Goal: Task Accomplishment & Management: Manage account settings

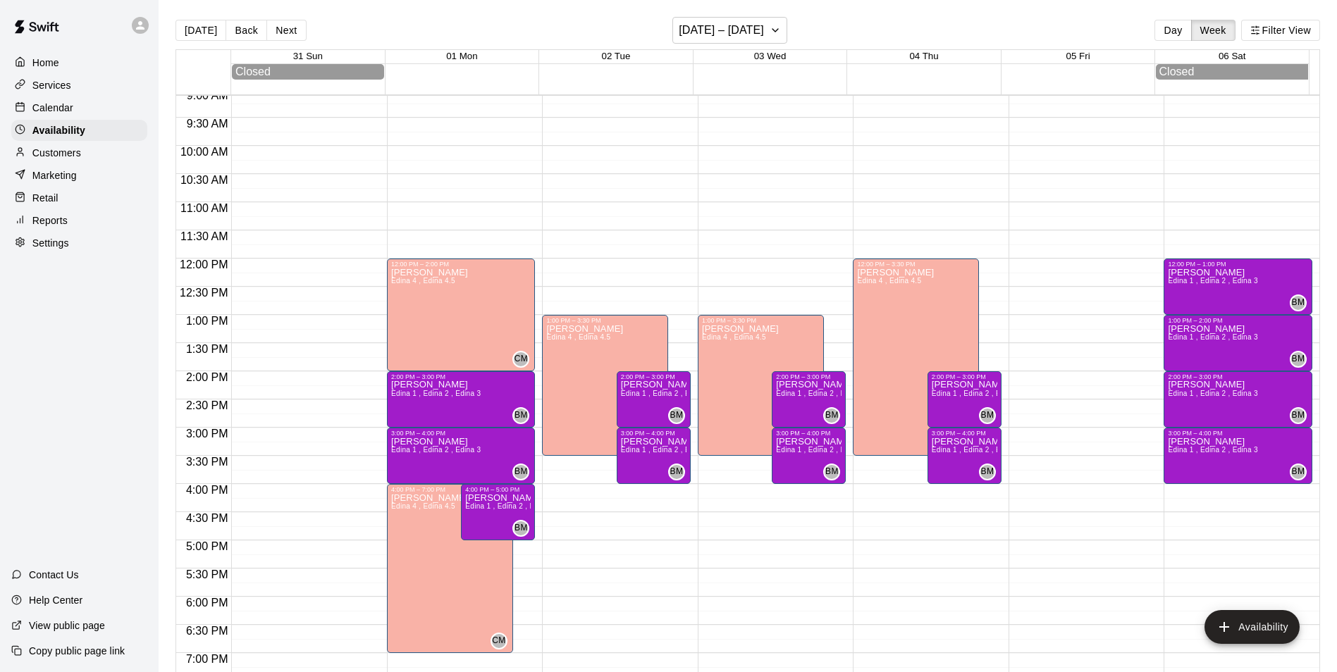
scroll to position [477, 0]
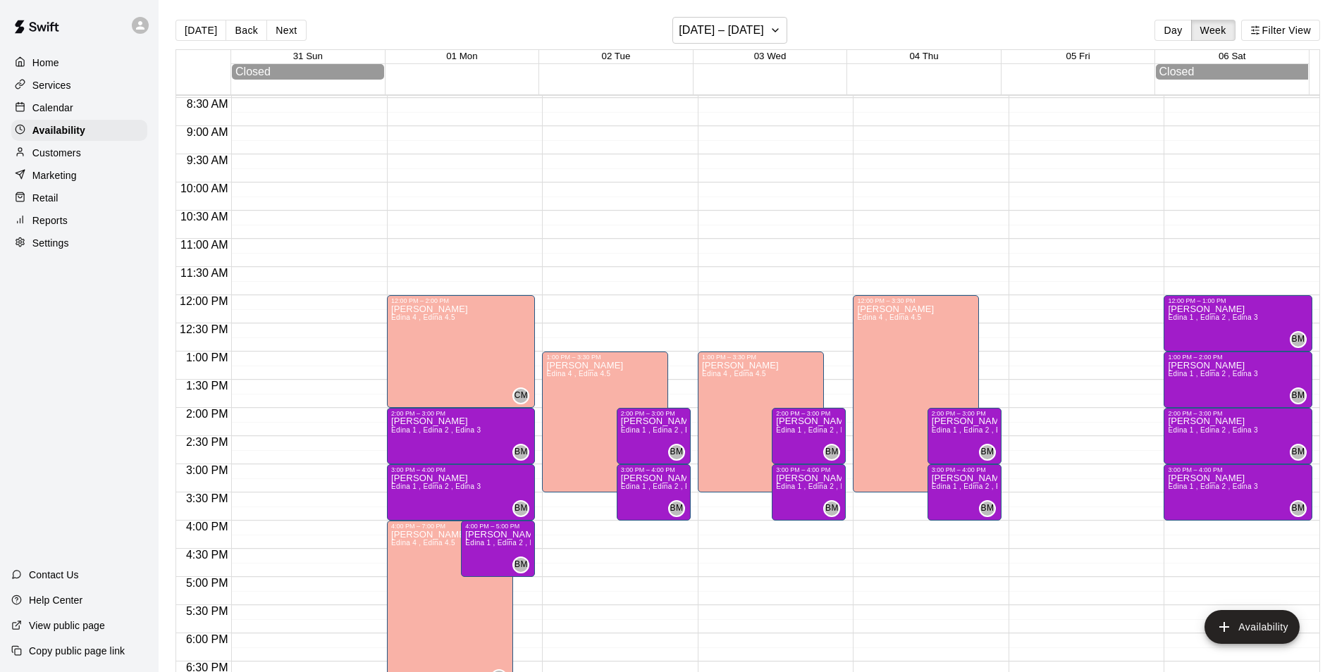
click at [36, 157] on p "Customers" at bounding box center [56, 153] width 49 height 14
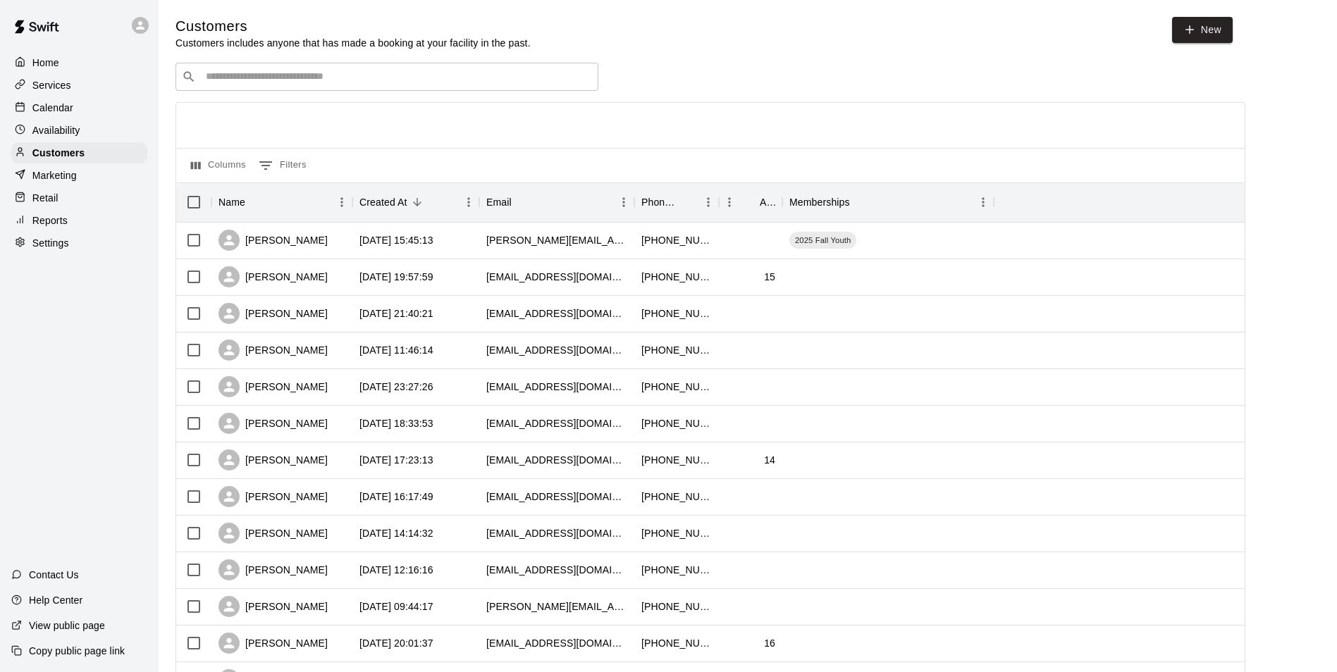
click at [25, 104] on icon at bounding box center [20, 106] width 11 height 11
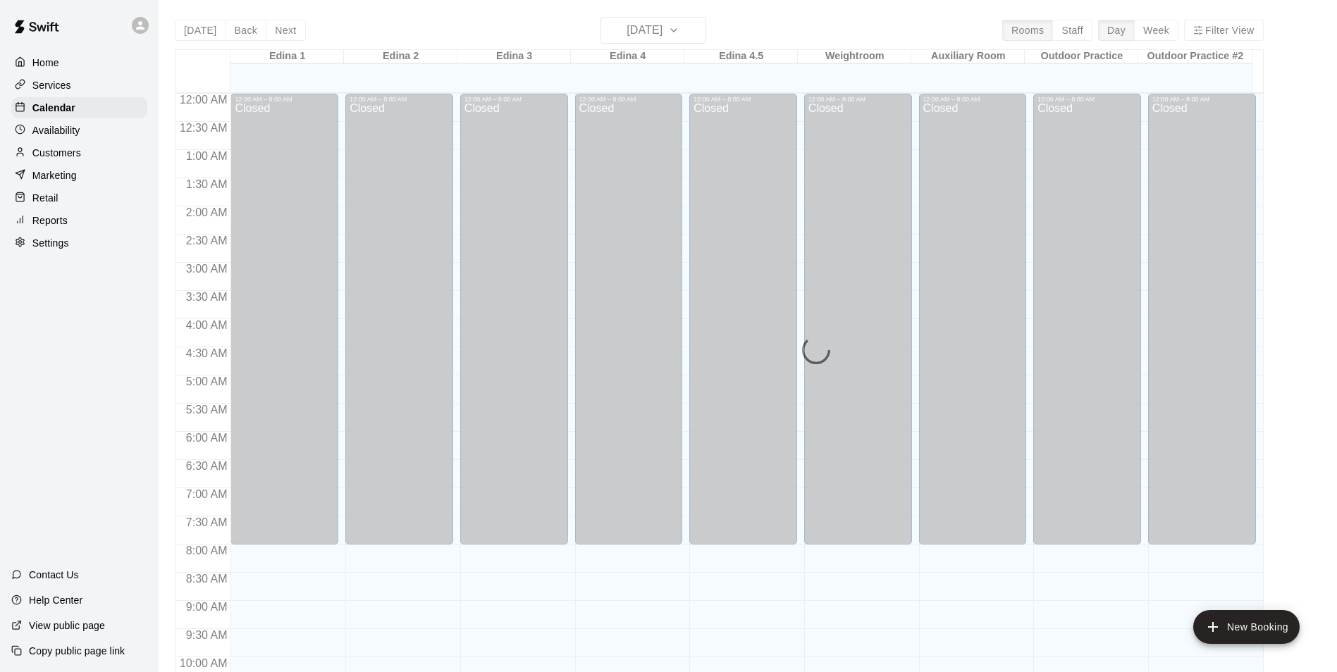
scroll to position [650, 0]
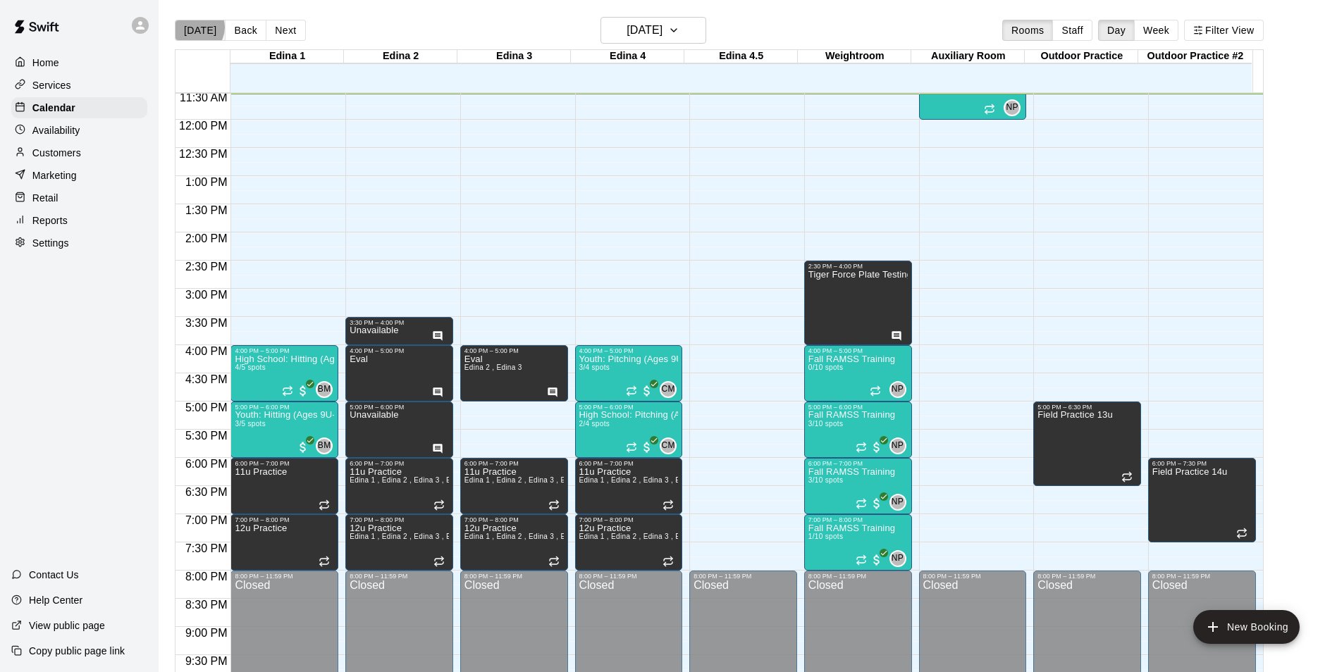
click at [196, 27] on button "[DATE]" at bounding box center [200, 30] width 51 height 21
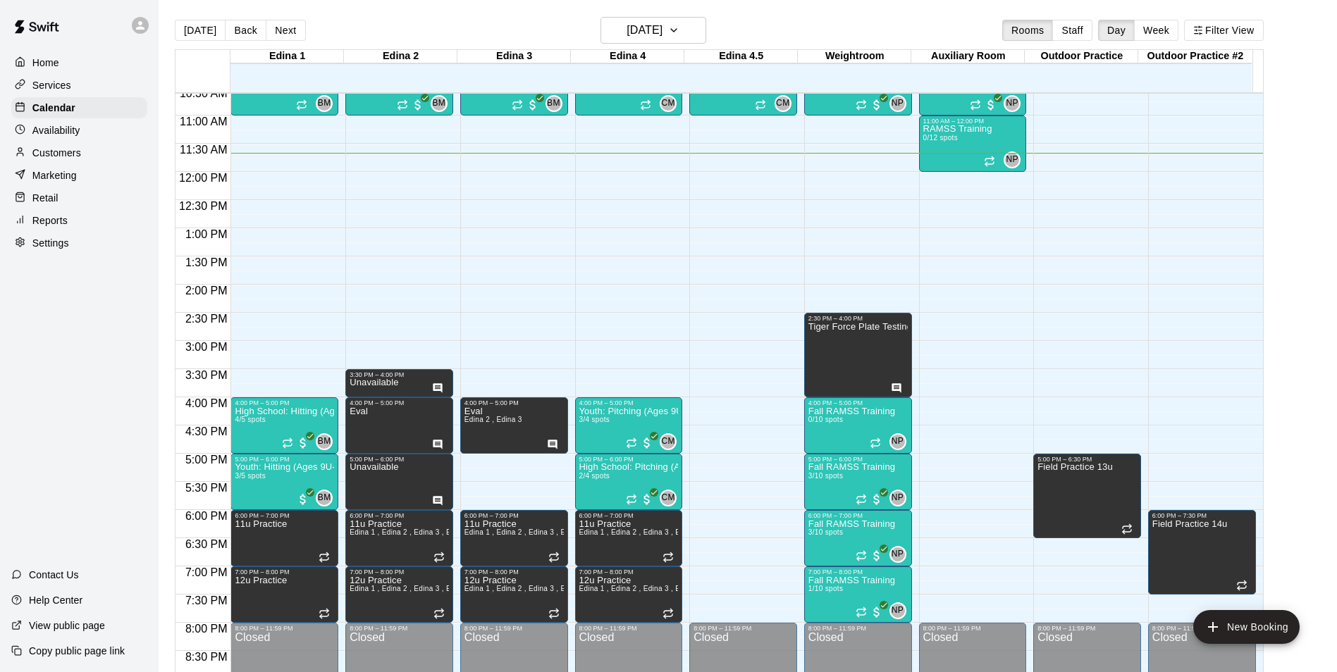
scroll to position [509, 0]
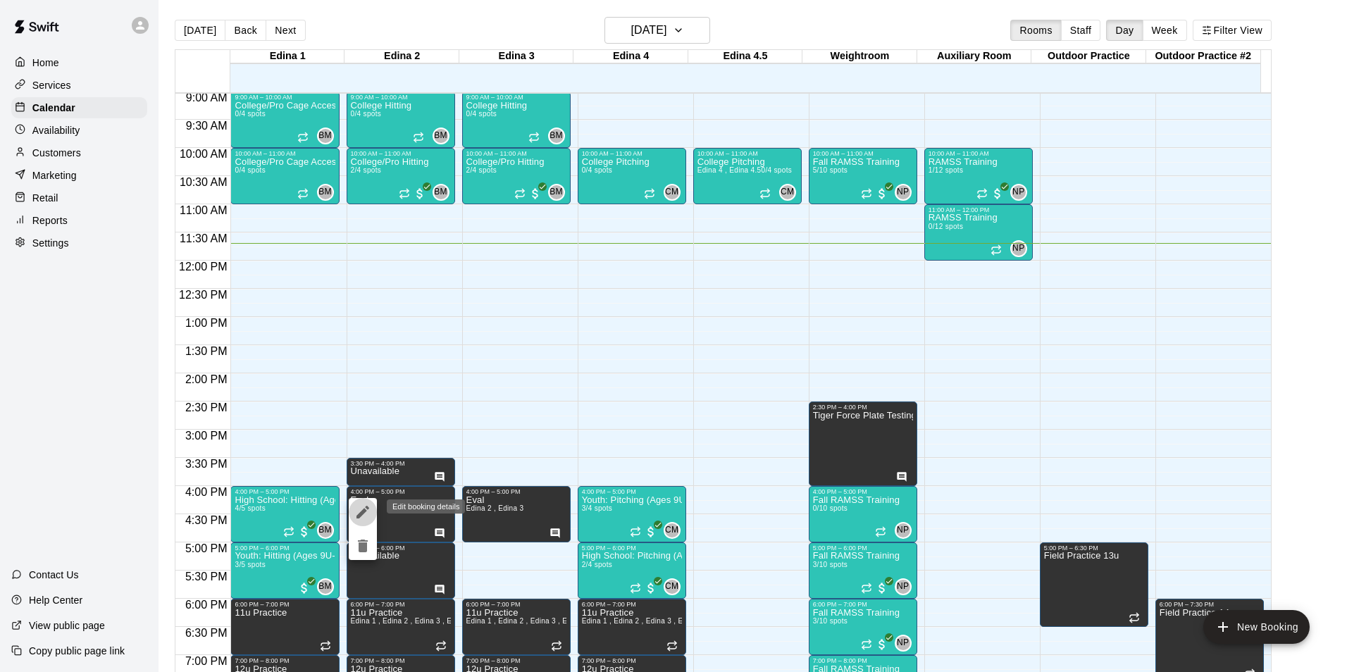
click at [360, 509] on icon "edit" at bounding box center [362, 512] width 17 height 17
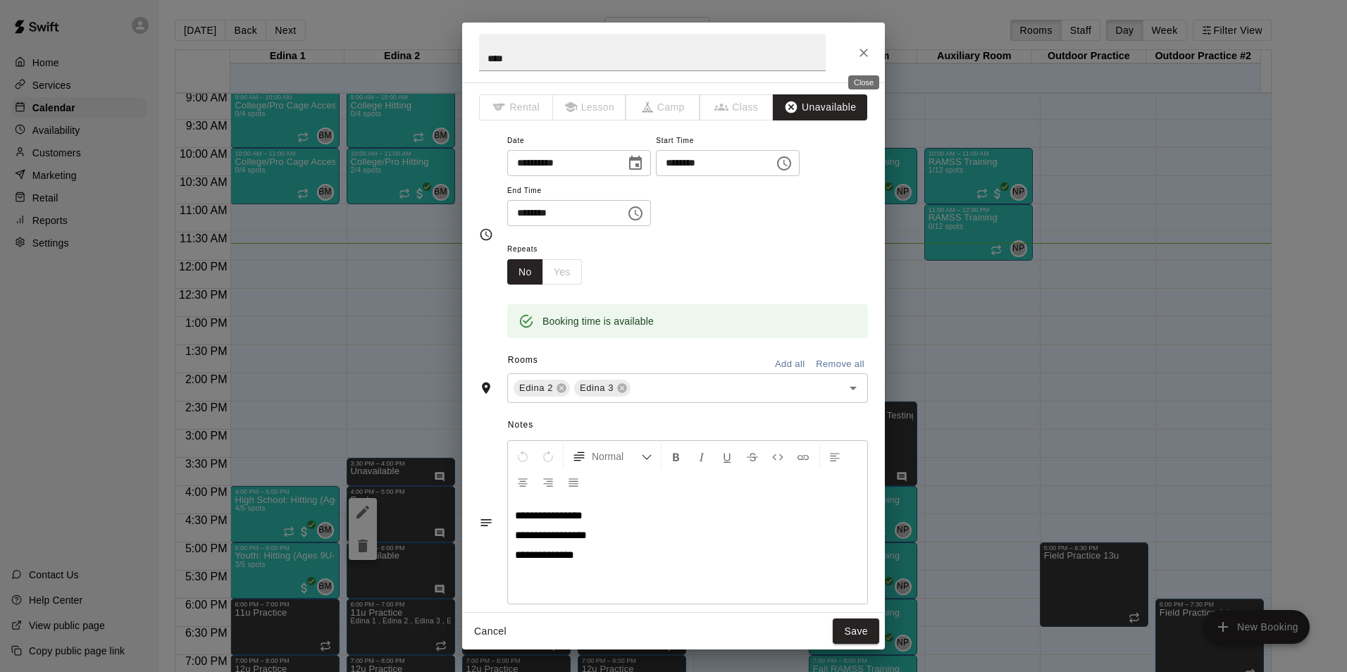
click at [865, 43] on button "Close" at bounding box center [863, 52] width 25 height 25
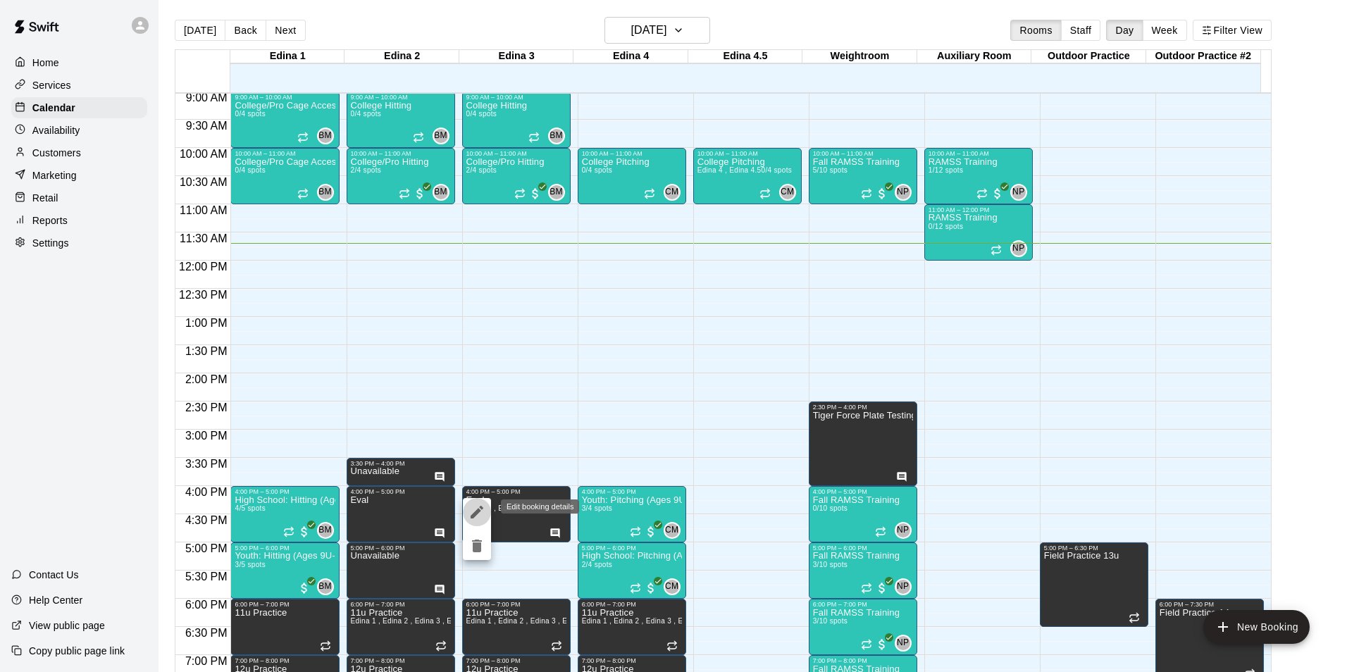
click at [480, 510] on icon "edit" at bounding box center [477, 512] width 13 height 13
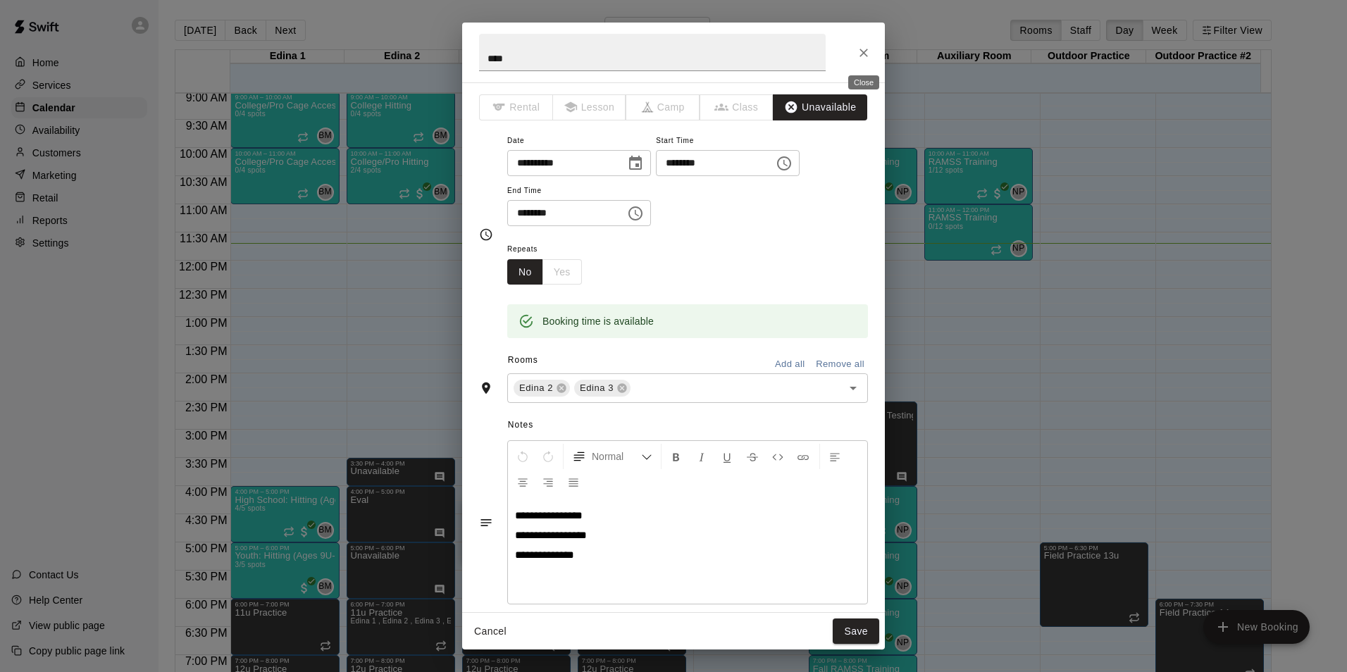
click at [866, 54] on icon "Close" at bounding box center [864, 53] width 14 height 14
